Goal: Find specific page/section: Find specific page/section

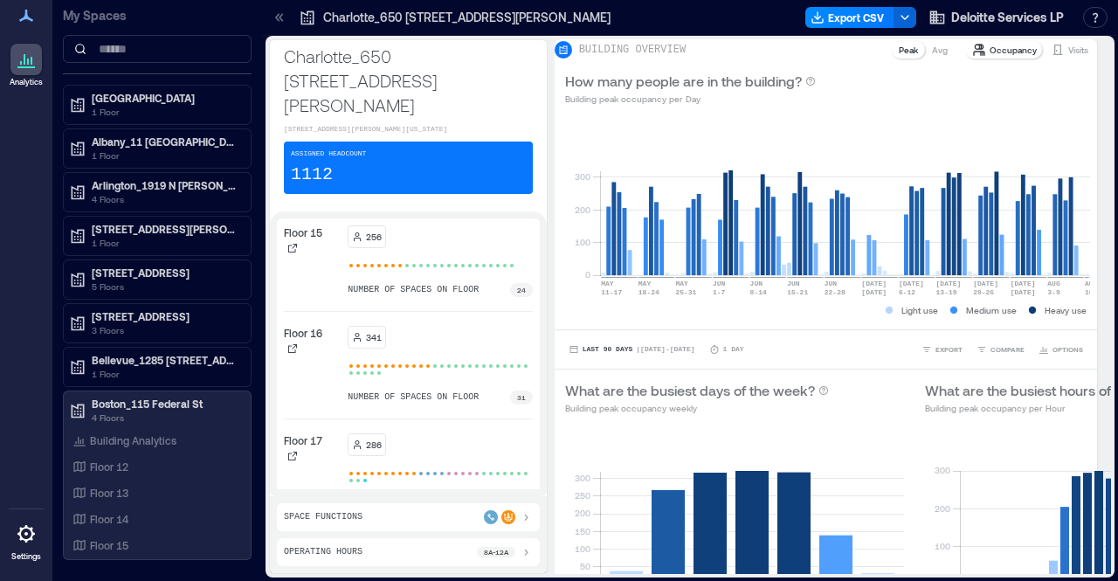
scroll to position [114, 0]
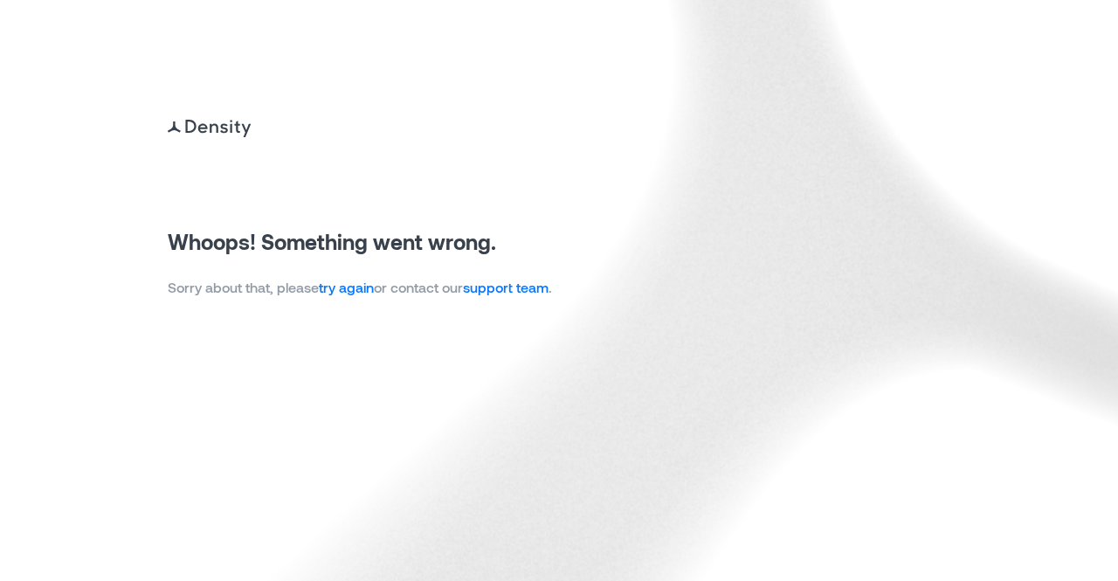
click at [348, 286] on link "try again" at bounding box center [346, 287] width 55 height 17
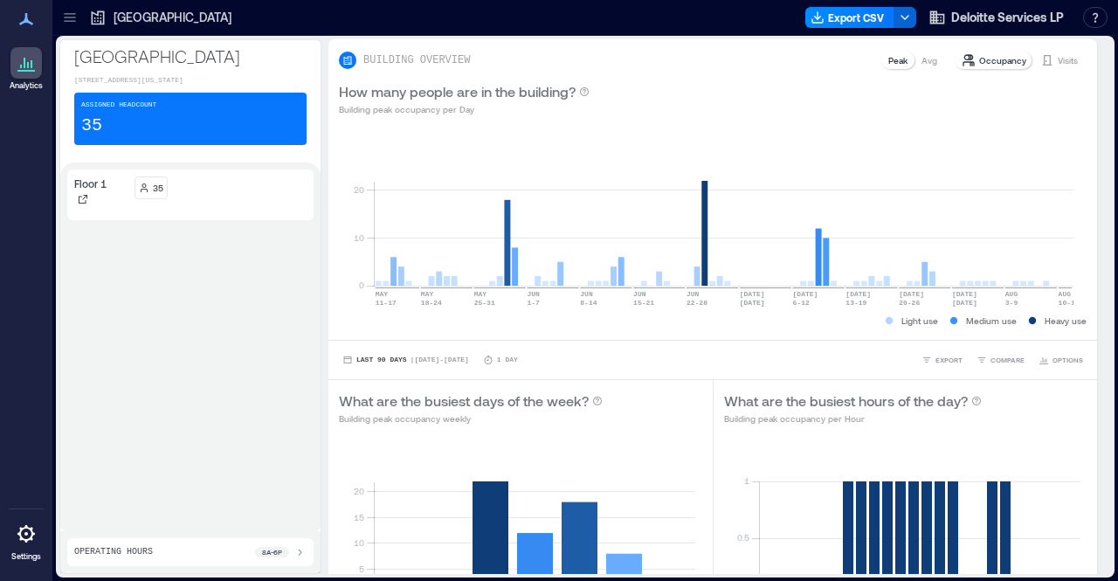
click at [60, 15] on div at bounding box center [70, 17] width 28 height 28
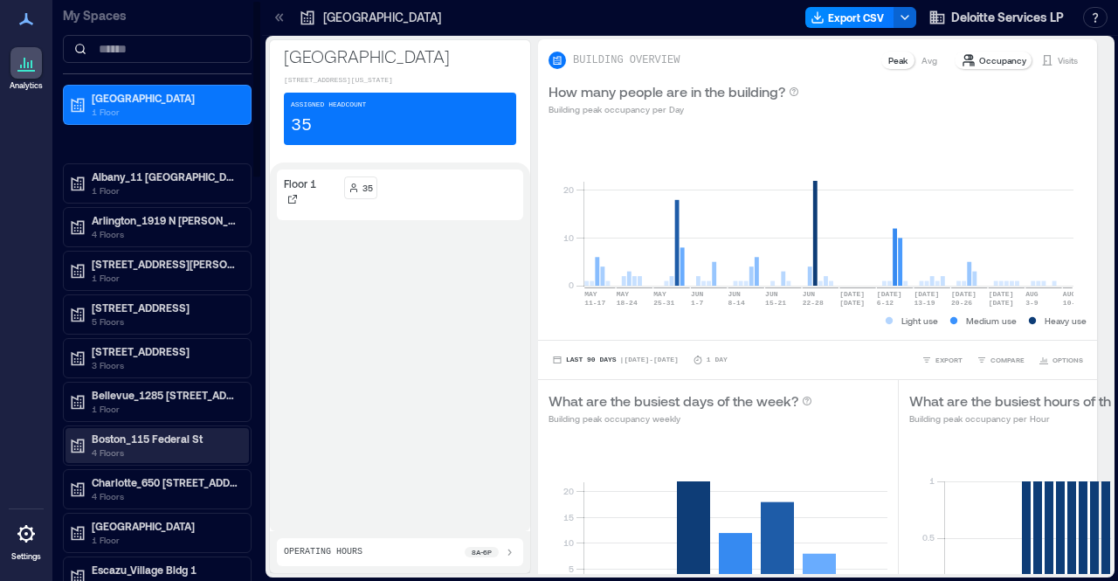
click at [116, 435] on p "Boston_115 Federal St" at bounding box center [165, 438] width 147 height 14
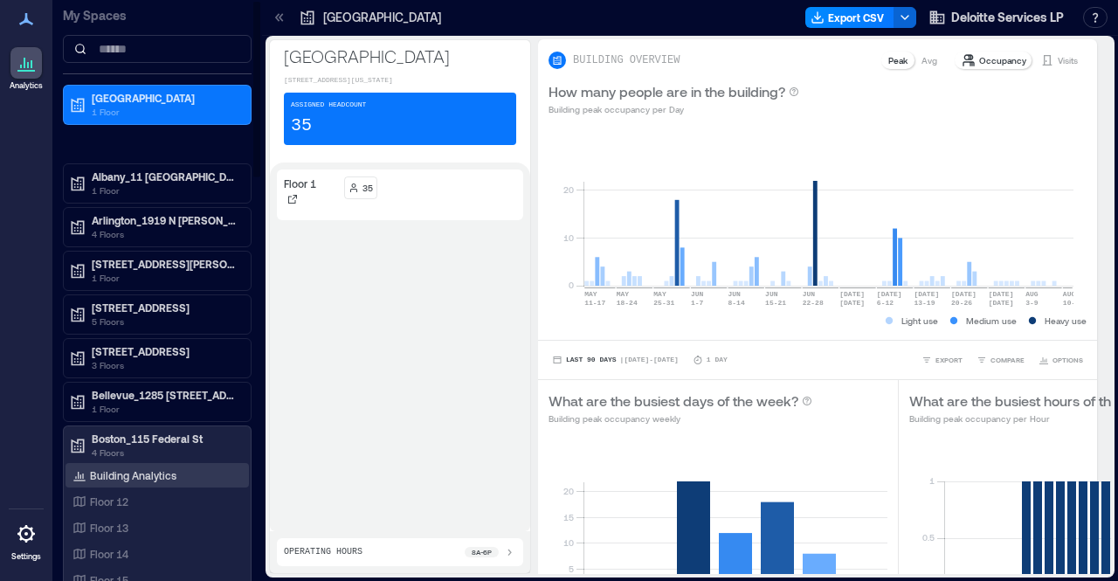
click at [130, 473] on p "Building Analytics" at bounding box center [133, 475] width 86 height 14
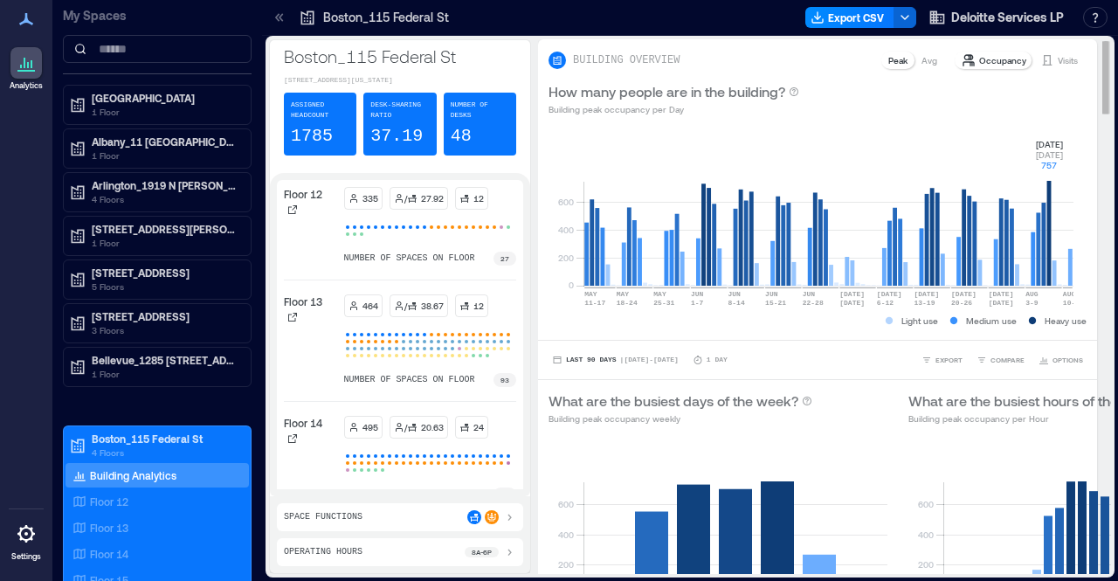
click at [1048, 185] on rect at bounding box center [828, 211] width 490 height 148
click at [699, 221] on rect at bounding box center [828, 211] width 490 height 148
click at [706, 220] on rect at bounding box center [828, 211] width 490 height 148
click at [1053, 198] on rect at bounding box center [828, 211] width 490 height 148
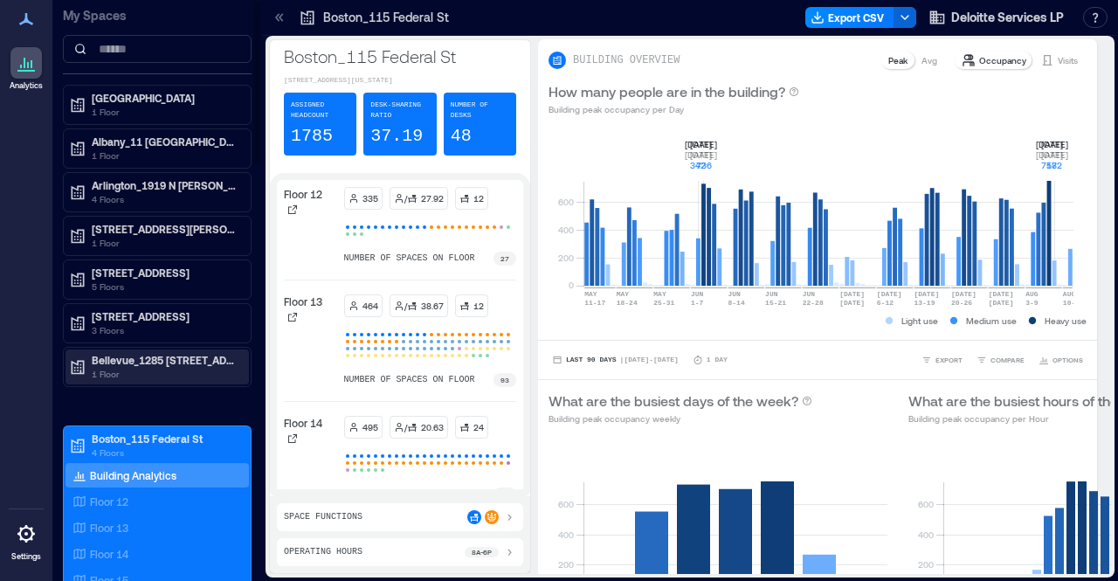
click at [162, 353] on p "Bellevue_1285 [STREET_ADDRESS]" at bounding box center [165, 360] width 147 height 14
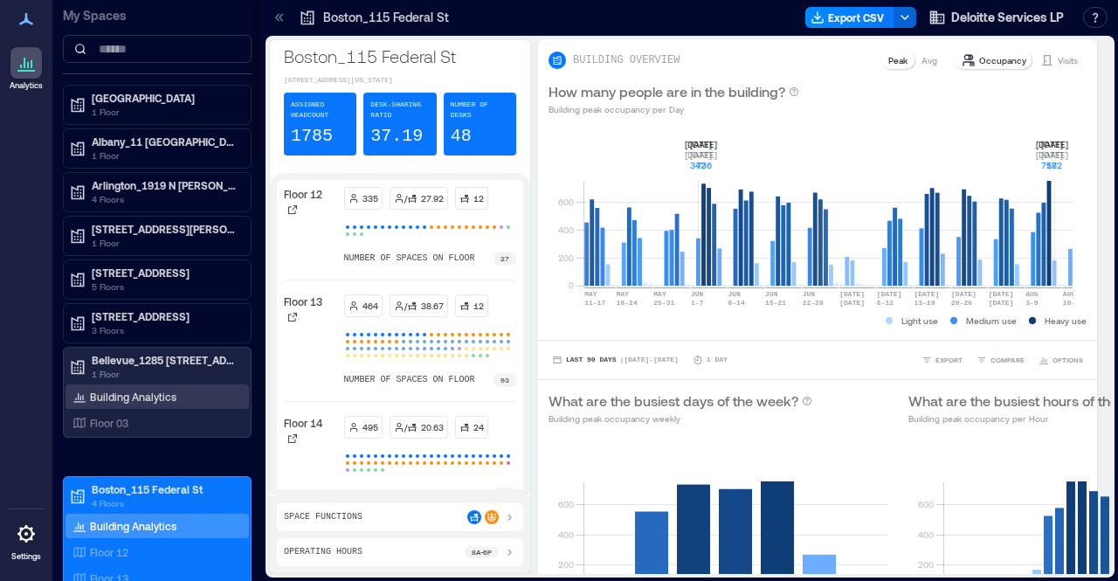
click at [140, 392] on p "Building Analytics" at bounding box center [133, 397] width 86 height 14
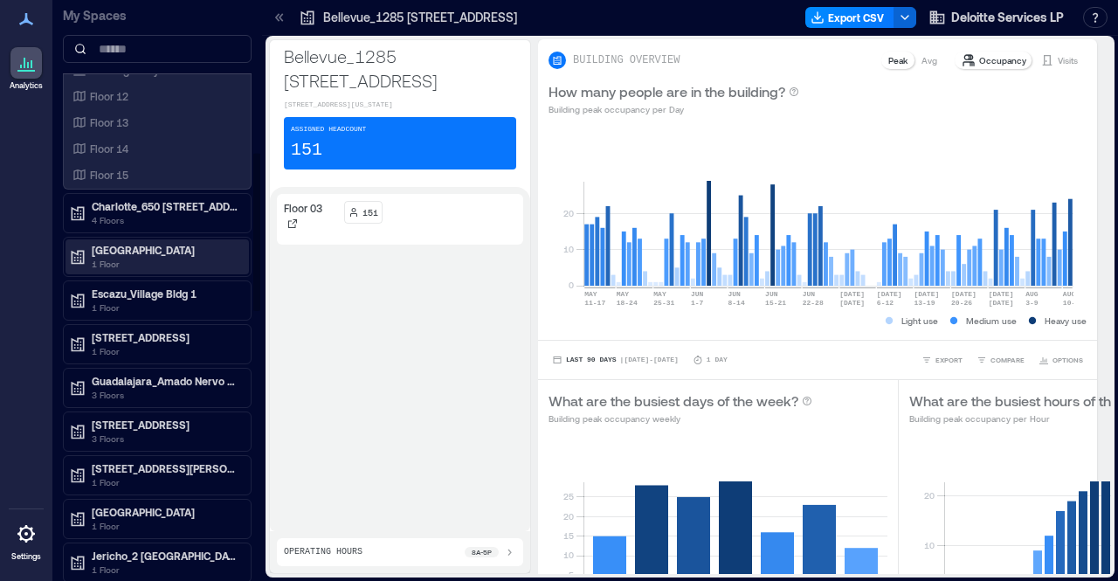
scroll to position [611, 0]
